Goal: Navigation & Orientation: Find specific page/section

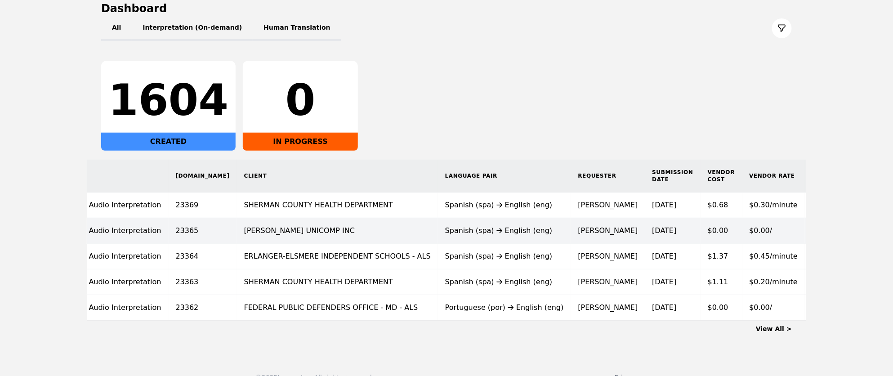
scroll to position [114, 0]
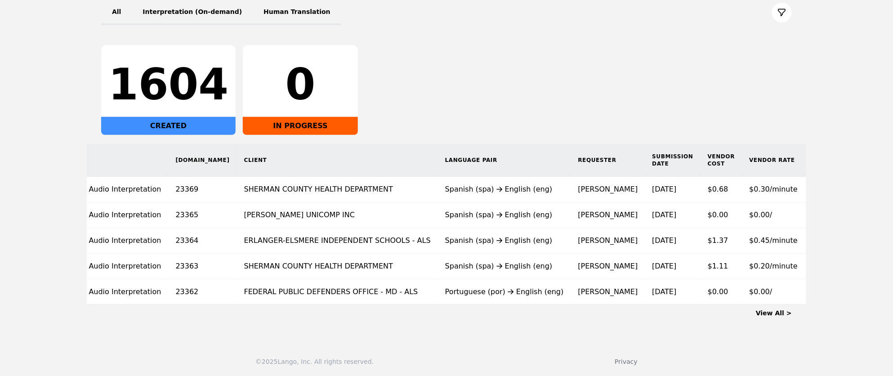
click at [777, 309] on link "View All >" at bounding box center [774, 312] width 36 height 7
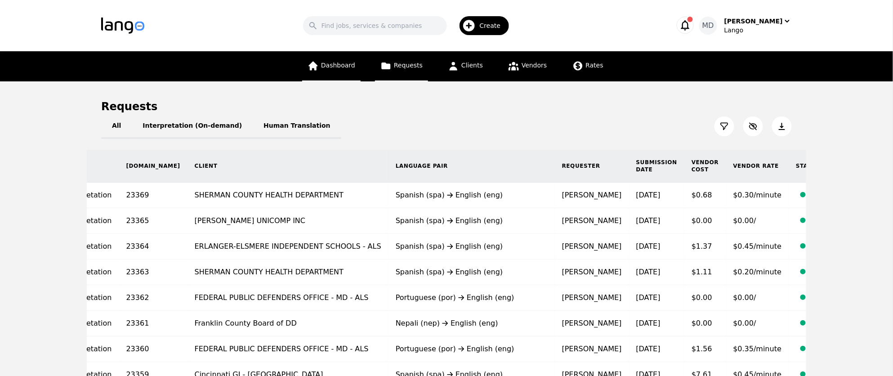
click at [345, 62] on span "Dashboard" at bounding box center [338, 65] width 34 height 7
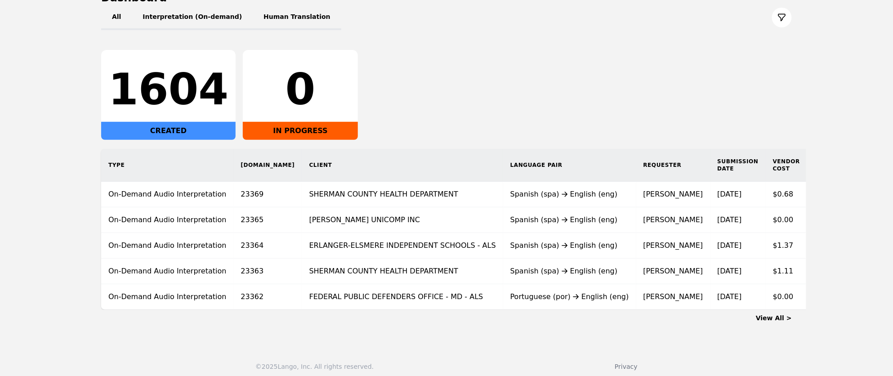
scroll to position [110, 0]
